Goal: Information Seeking & Learning: Find specific page/section

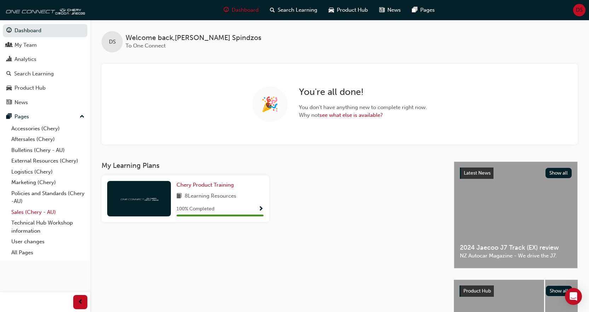
click at [28, 211] on link "Sales (Chery - AU)" at bounding box center [47, 212] width 79 height 11
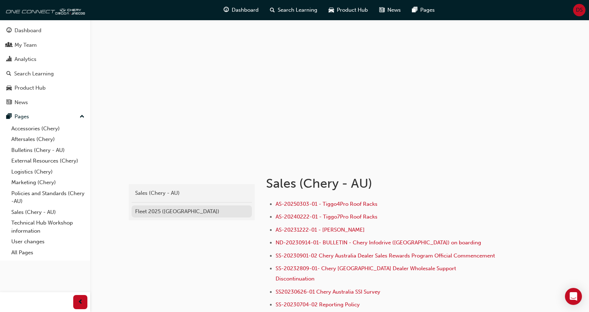
click at [159, 213] on div "Fleet 2025 ([GEOGRAPHIC_DATA])" at bounding box center [191, 211] width 113 height 8
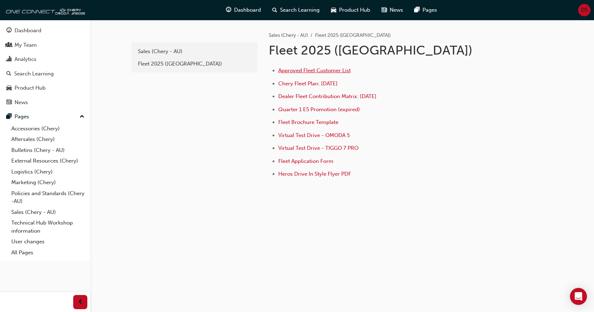
click at [312, 69] on span "Approved Fleet Customer List" at bounding box center [314, 70] width 72 height 6
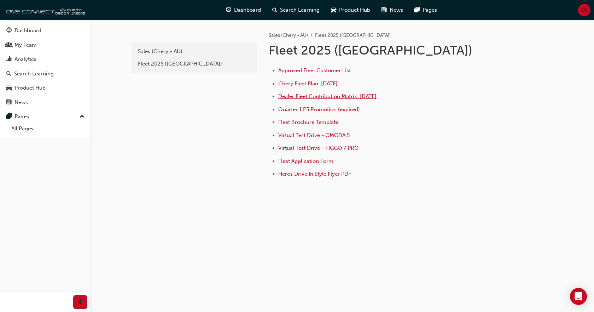
click at [338, 99] on span "Dealer Fleet Contribution Matrix: [DATE]" at bounding box center [327, 96] width 98 height 6
click at [297, 69] on span "Approved Fleet Customer List" at bounding box center [314, 70] width 72 height 6
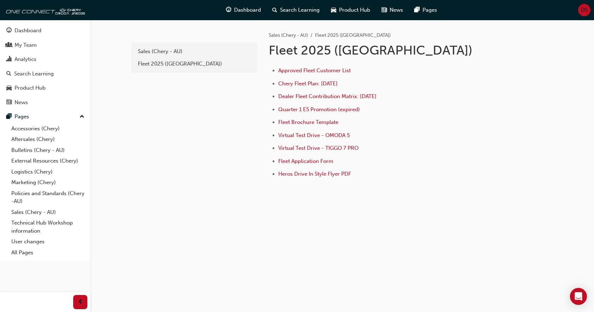
click at [311, 99] on li "Dealer Fleet Contribution Matrix: [DATE]" at bounding box center [388, 97] width 220 height 10
click at [310, 97] on span "Dealer Fleet Contribution Matrix: [DATE]" at bounding box center [327, 96] width 98 height 6
click at [316, 71] on span "Approved Fleet Customer List" at bounding box center [314, 70] width 72 height 6
click at [318, 97] on span "Dealer Fleet Contribution Matrix: [DATE]" at bounding box center [327, 96] width 98 height 6
